Goal: Transaction & Acquisition: Subscribe to service/newsletter

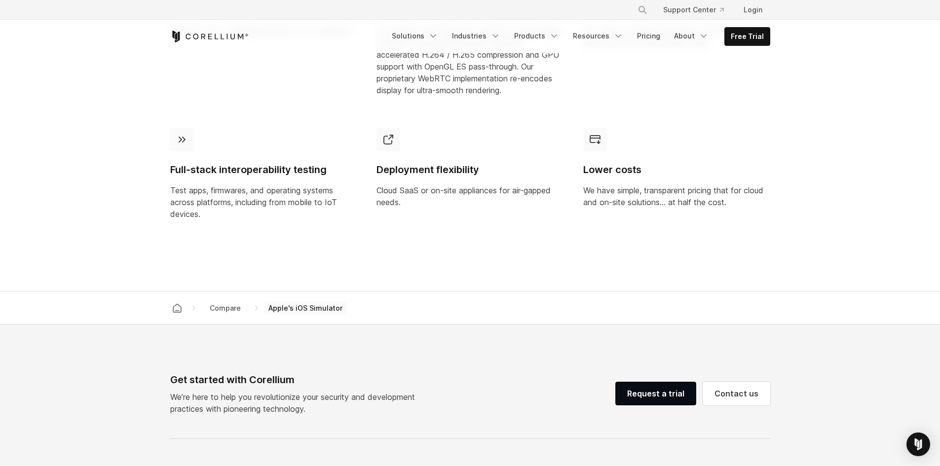
scroll to position [641, 0]
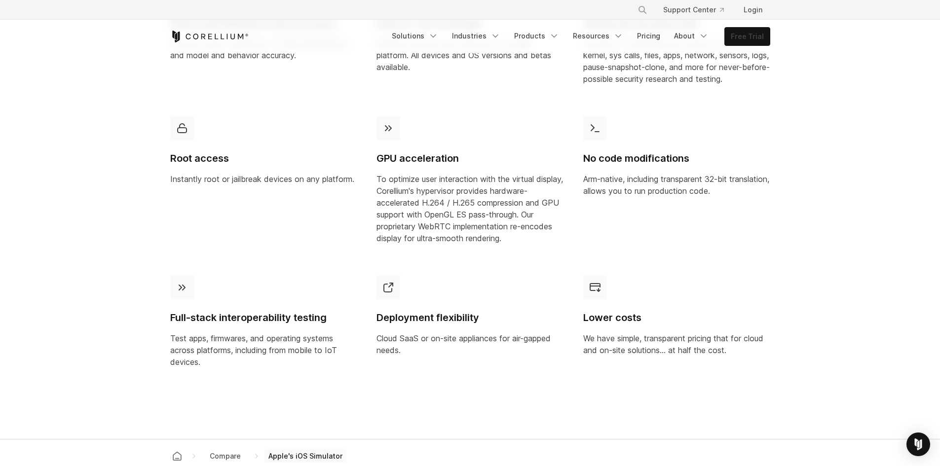
click at [755, 39] on link "Free Trial" at bounding box center [747, 37] width 45 height 18
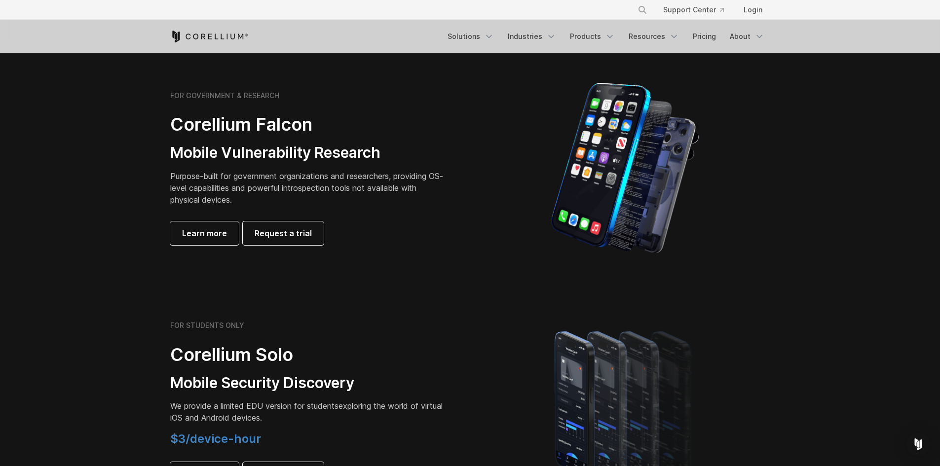
scroll to position [641, 0]
